Goal: Check status

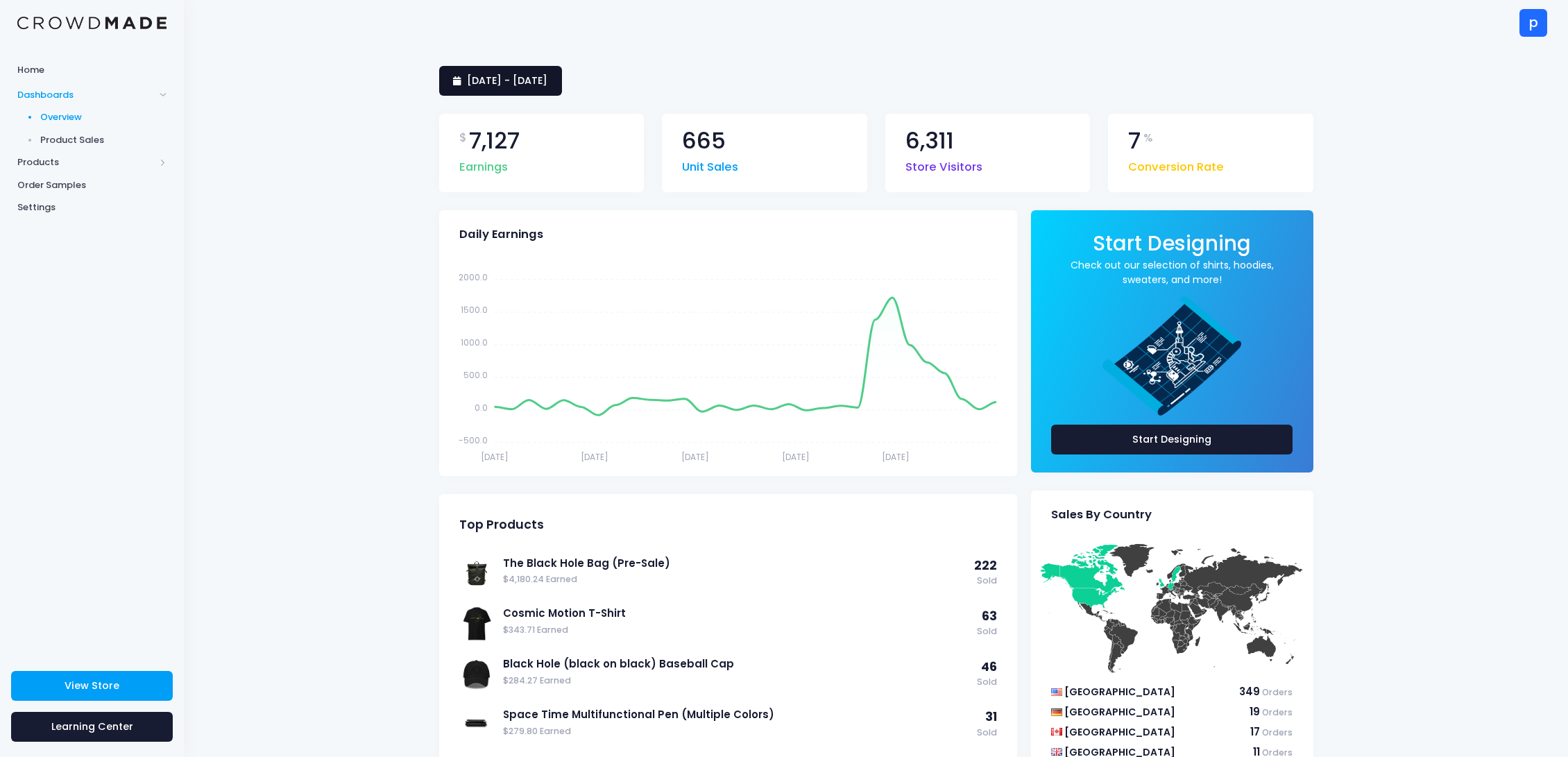
click at [547, 86] on span "10 September 2025 - 9 October 2025" at bounding box center [506, 81] width 81 height 14
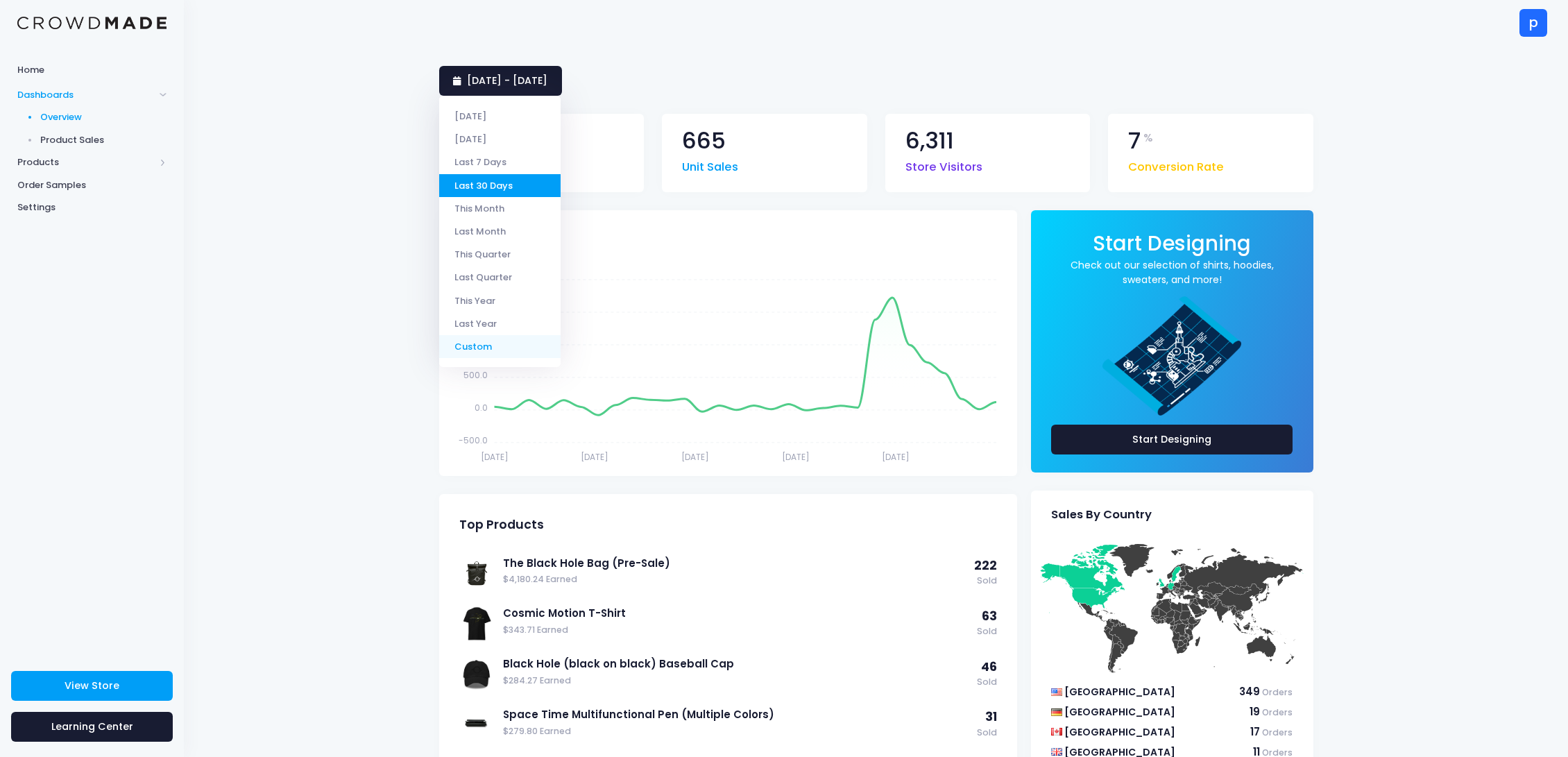
click at [523, 344] on li "Custom" at bounding box center [500, 346] width 121 height 23
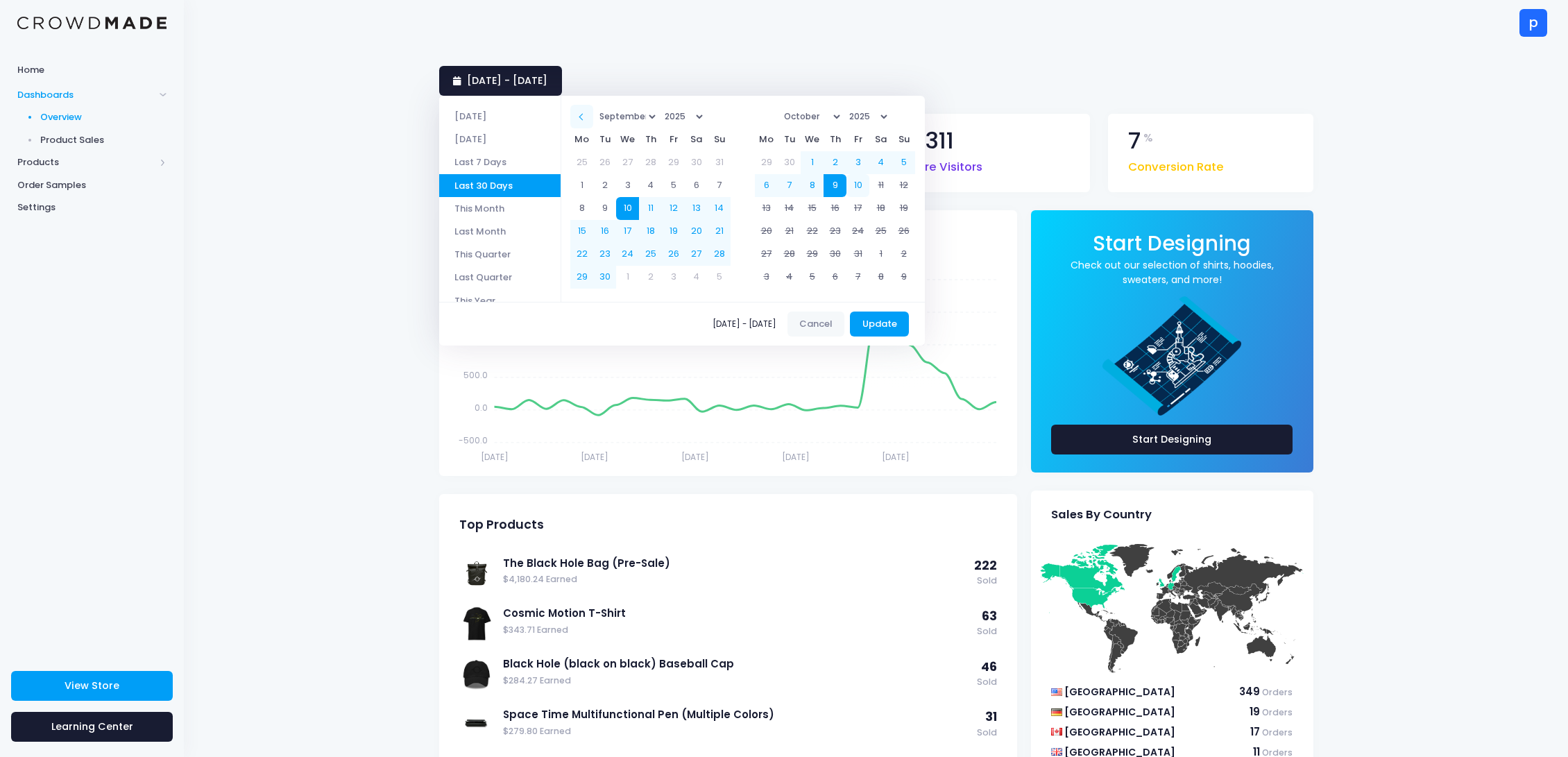
click at [586, 115] on span at bounding box center [581, 116] width 7 height 7
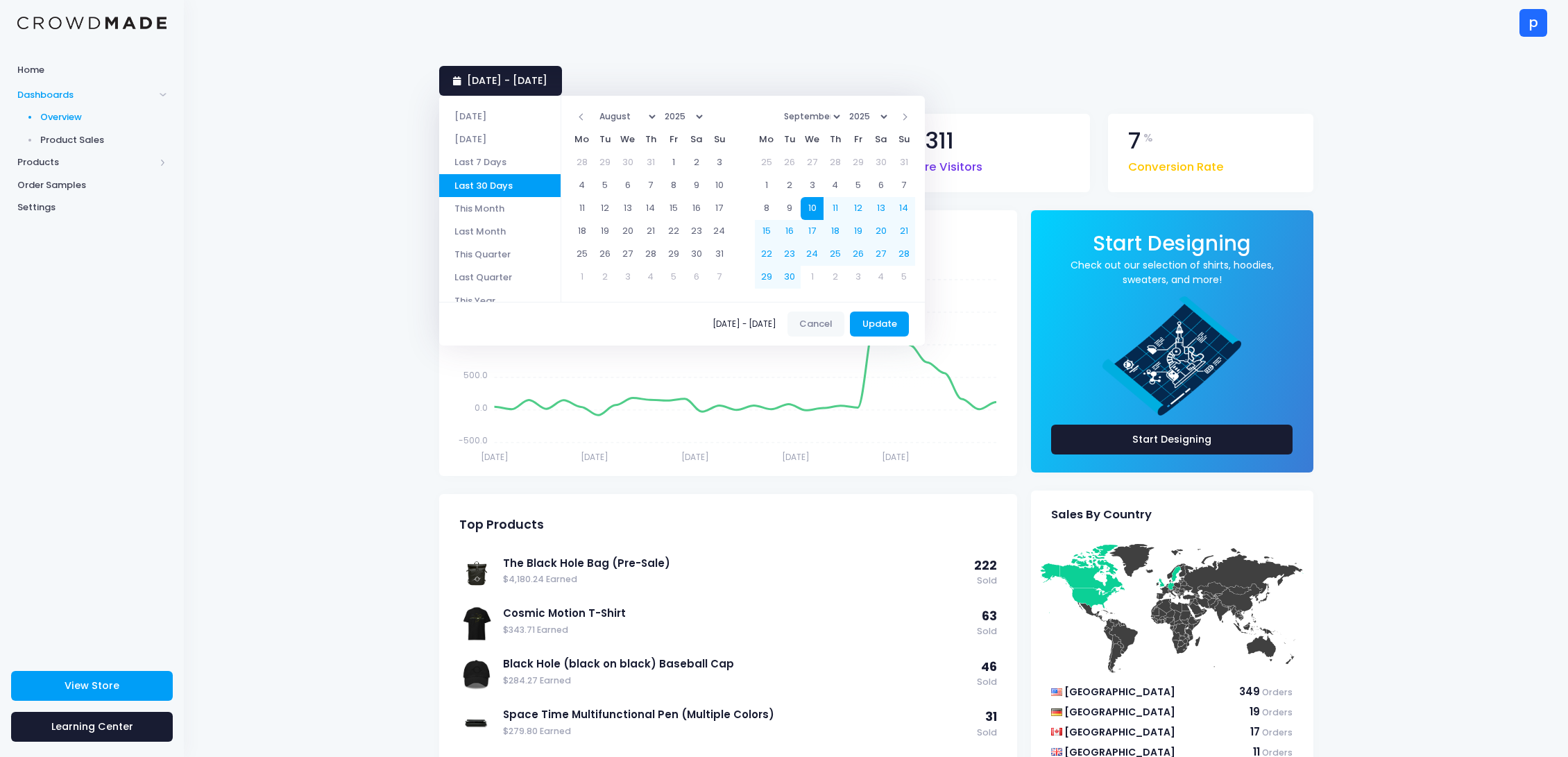
click at [586, 115] on span at bounding box center [581, 116] width 7 height 7
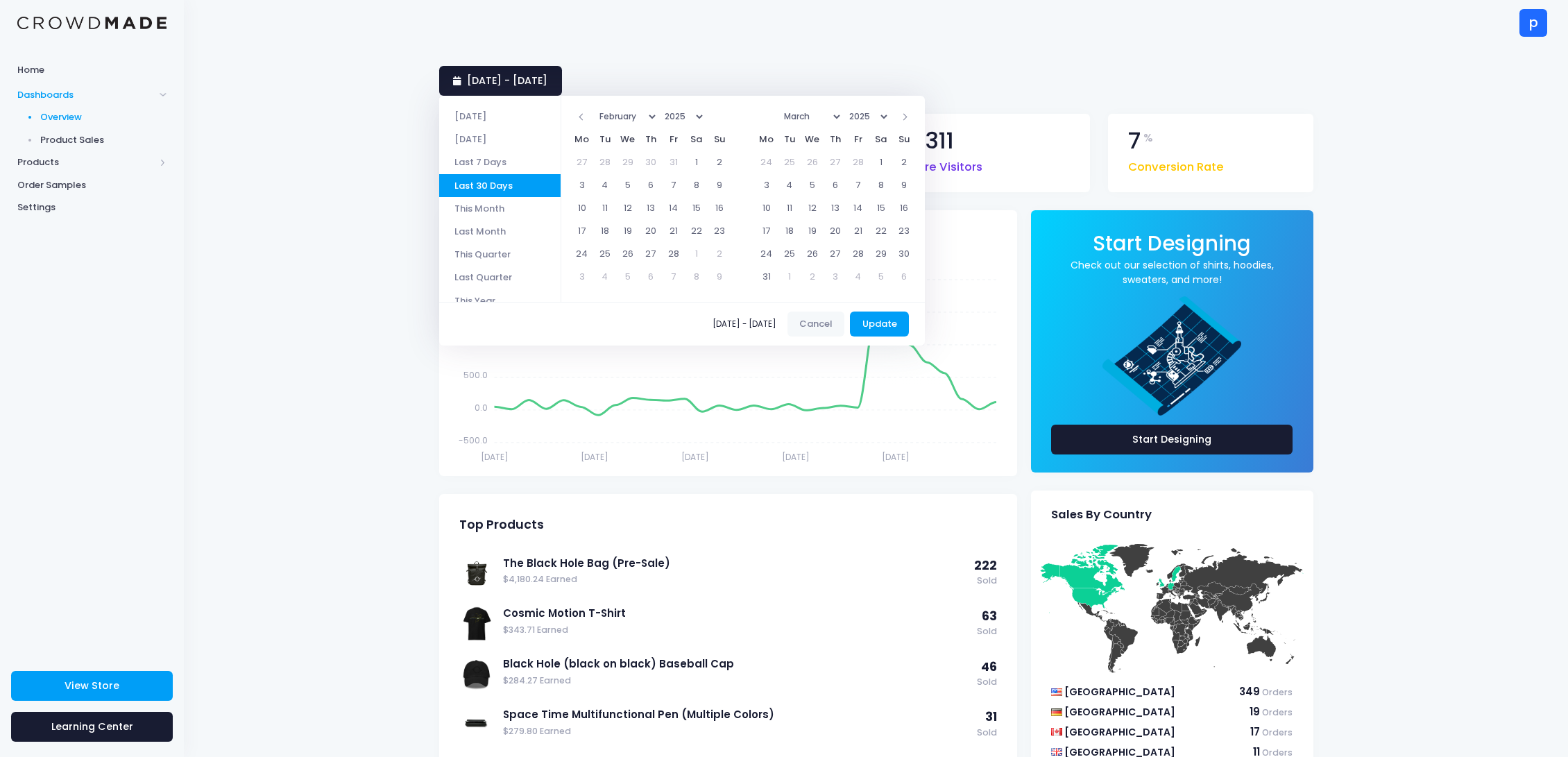
click at [586, 115] on span at bounding box center [581, 116] width 7 height 7
click at [915, 117] on th at bounding box center [904, 116] width 23 height 23
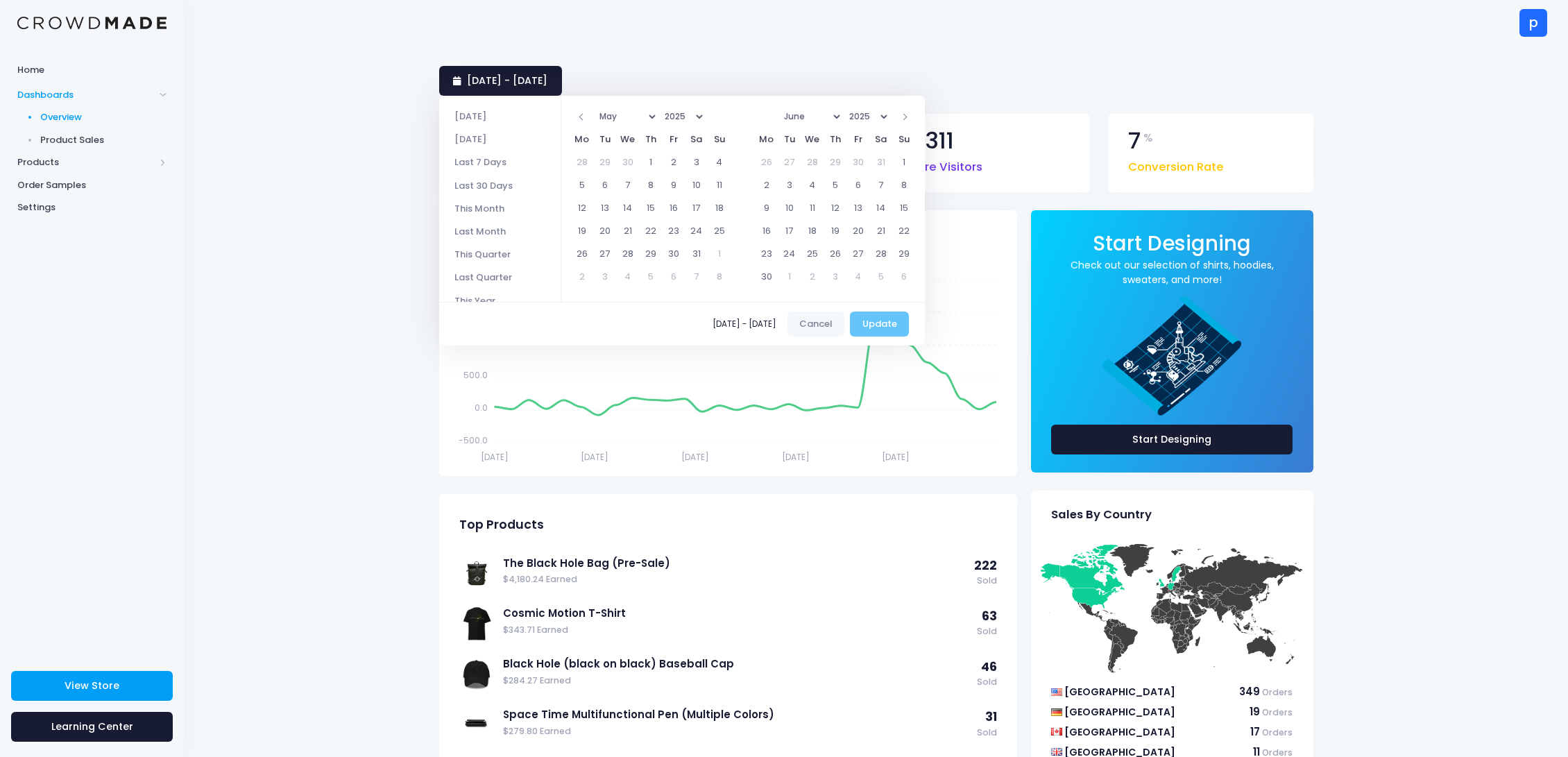
click at [915, 117] on th at bounding box center [904, 116] width 23 height 23
click at [915, 118] on th at bounding box center [904, 116] width 23 height 23
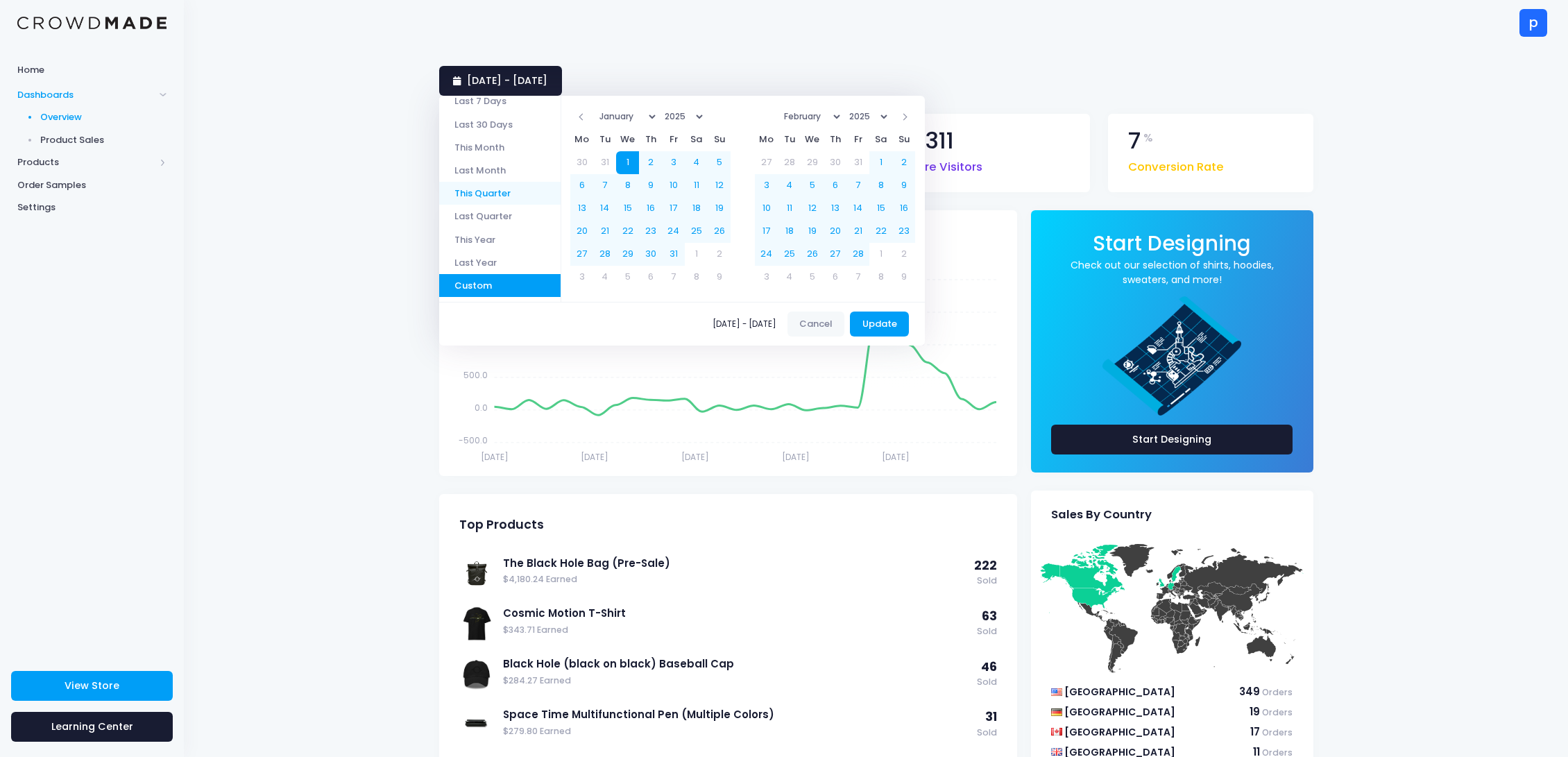
scroll to position [65, 0]
click at [906, 325] on button "Update" at bounding box center [879, 324] width 59 height 25
